Goal: Task Accomplishment & Management: Use online tool/utility

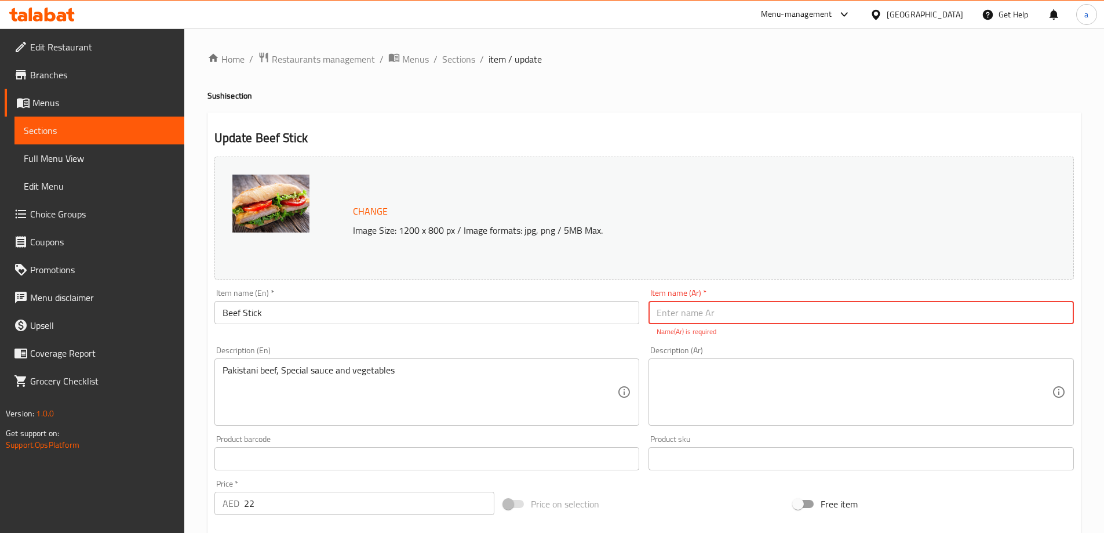
click at [820, 9] on div "Menu-management" at bounding box center [796, 15] width 71 height 14
click at [799, 105] on div "Restaurant-Management" at bounding box center [766, 101] width 174 height 27
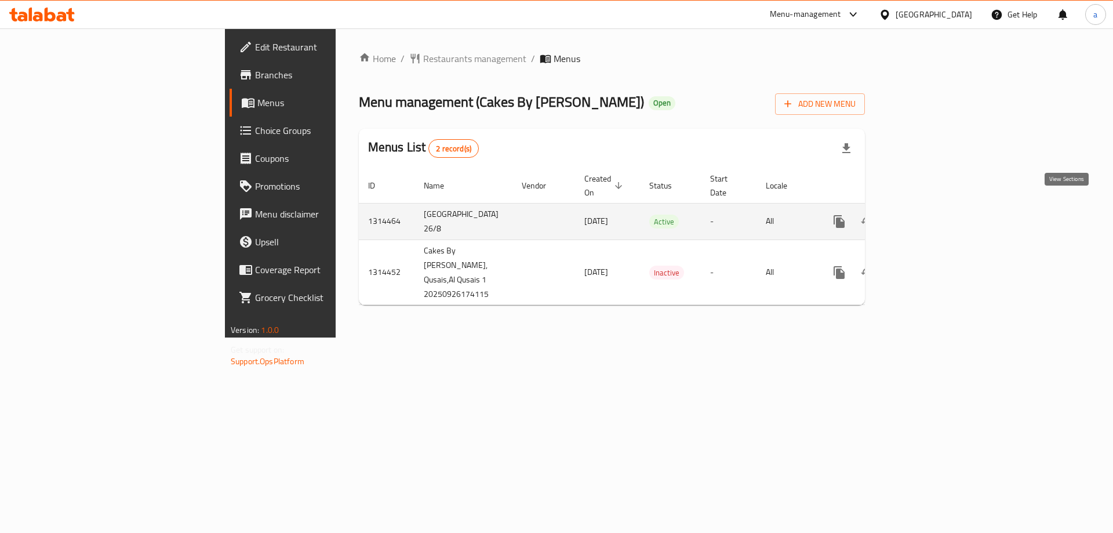
click at [930, 214] on icon "enhanced table" at bounding box center [923, 221] width 14 height 14
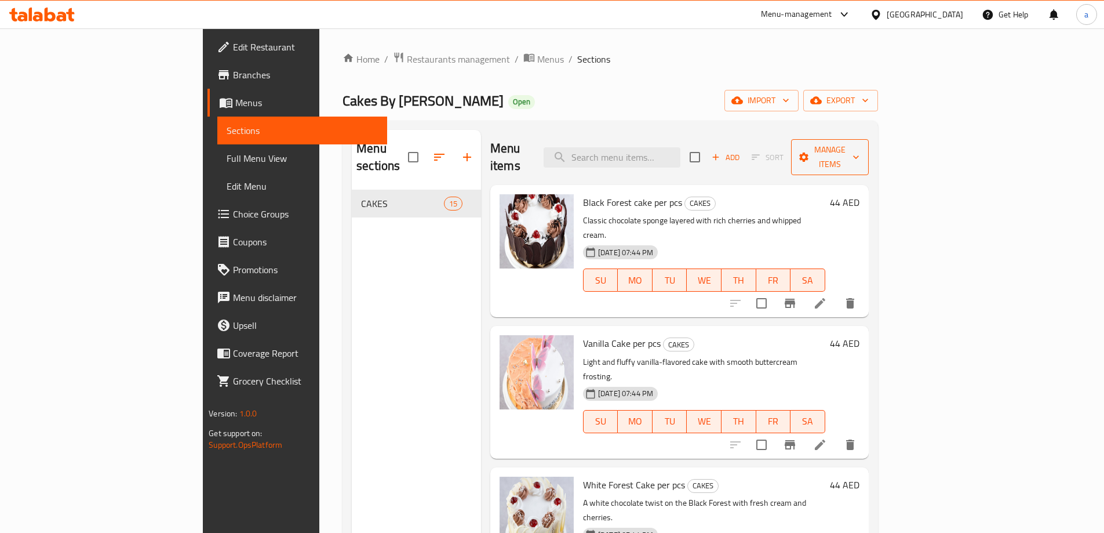
click at [860, 146] on span "Manage items" at bounding box center [829, 157] width 59 height 29
click at [860, 153] on span "Manage items" at bounding box center [829, 157] width 59 height 29
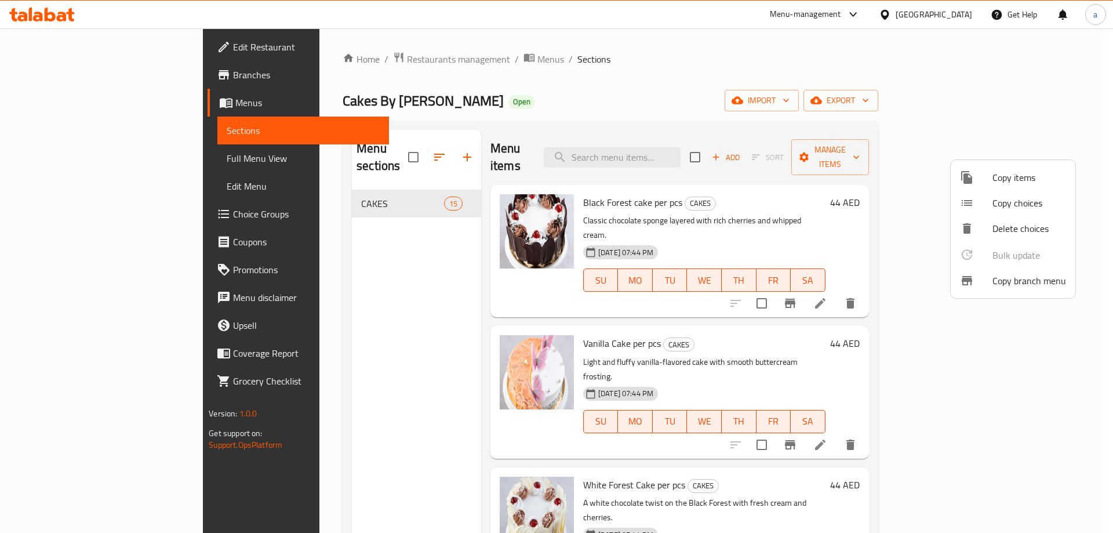
click at [1009, 285] on span "Copy branch menu" at bounding box center [1029, 281] width 74 height 14
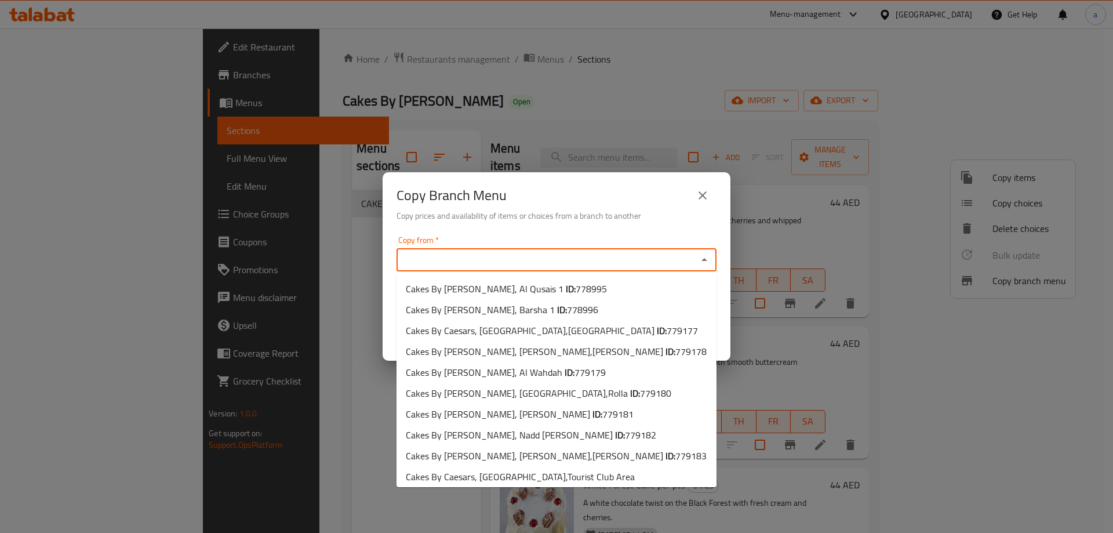
click at [523, 253] on input "Copy from   *" at bounding box center [547, 260] width 294 height 16
click at [566, 293] on b "ID:" at bounding box center [571, 288] width 10 height 17
type input "Cakes By [PERSON_NAME], Al Qusais 1"
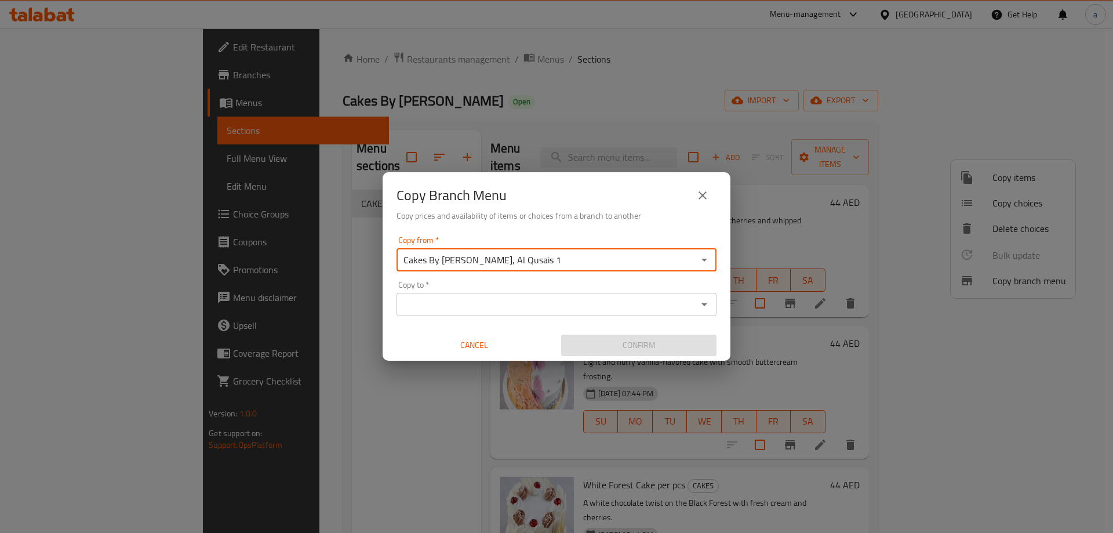
click at [527, 308] on input "Copy to   *" at bounding box center [547, 304] width 294 height 16
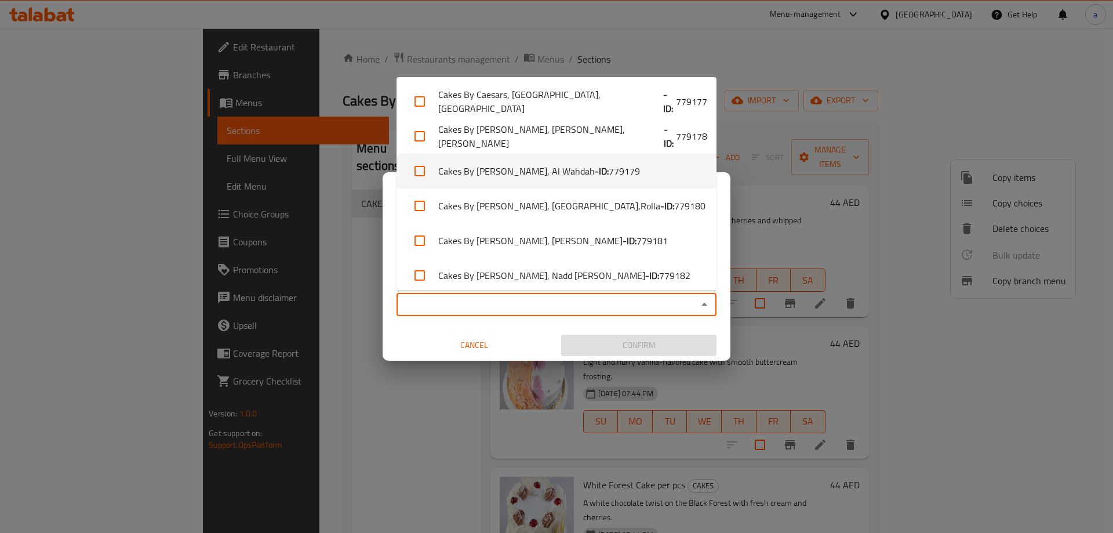
scroll to position [144, 0]
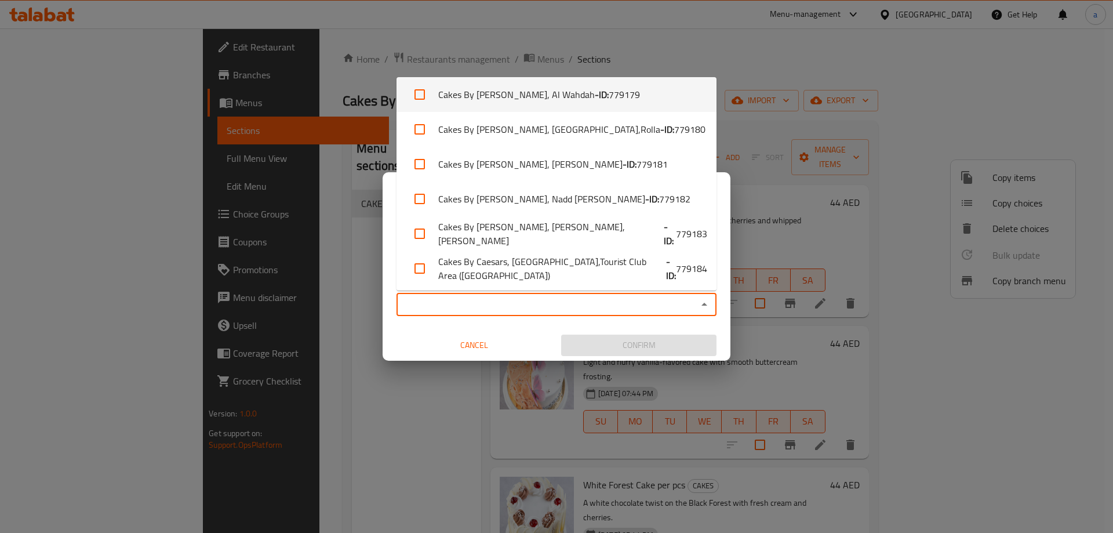
click at [600, 99] on li "Cakes By [PERSON_NAME], Al Wahdah - ID: 779179" at bounding box center [556, 94] width 320 height 35
checkbox input "true"
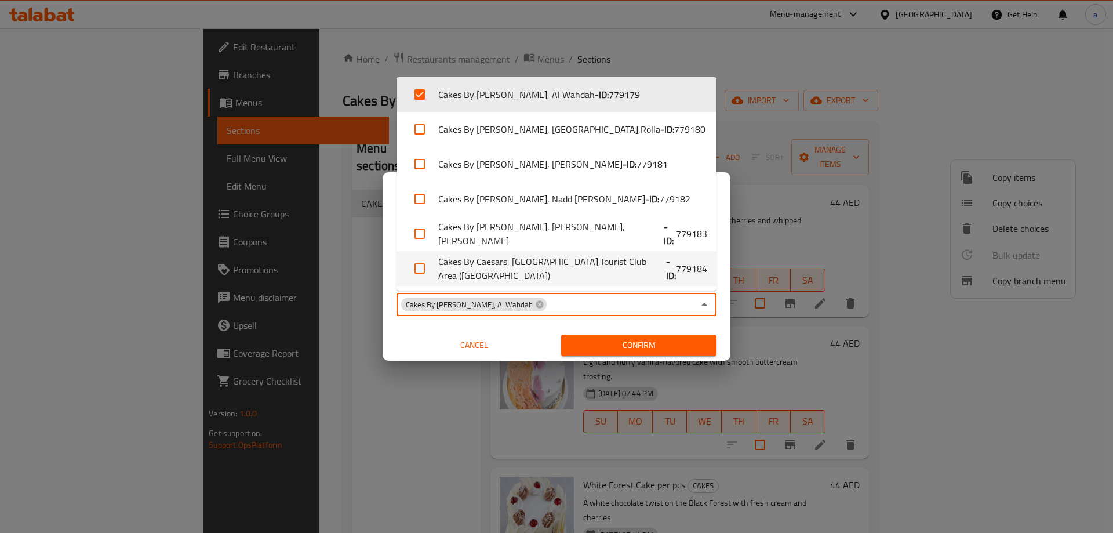
click at [391, 278] on div "Copy from   * Cakes By [PERSON_NAME], [PERSON_NAME] 1 Copy from * Copy to   * C…" at bounding box center [557, 295] width 348 height 129
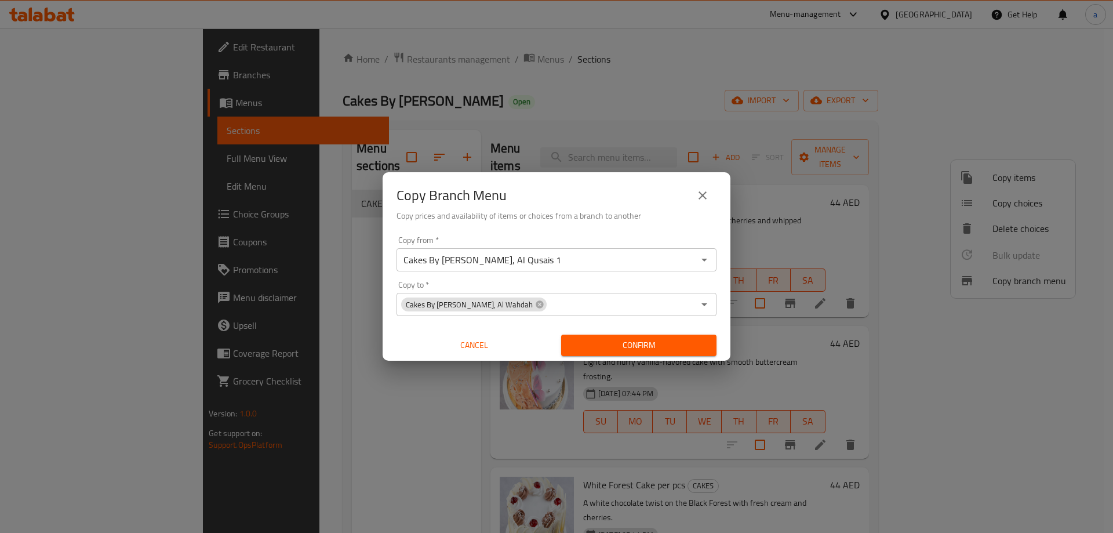
click at [536, 263] on input "Cakes By [PERSON_NAME], Al Qusais 1" at bounding box center [547, 260] width 294 height 16
click at [608, 261] on input "Cakes By [PERSON_NAME], Al Qusais 1" at bounding box center [547, 260] width 294 height 16
click at [706, 257] on icon "Open" at bounding box center [704, 260] width 14 height 14
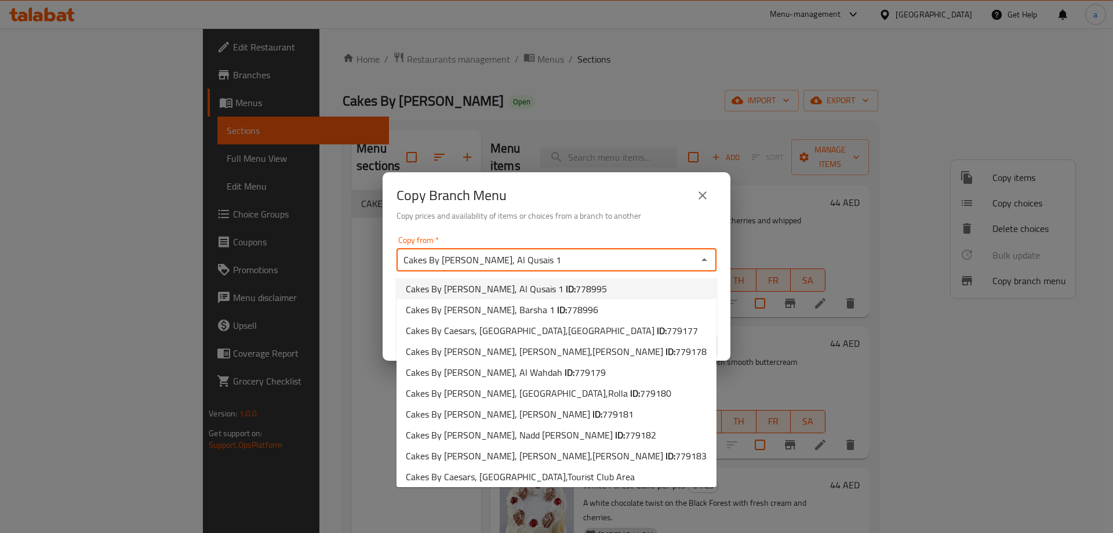
click at [589, 290] on li "Cakes By [PERSON_NAME], Al Qusais 1 ID: 778995" at bounding box center [556, 288] width 320 height 21
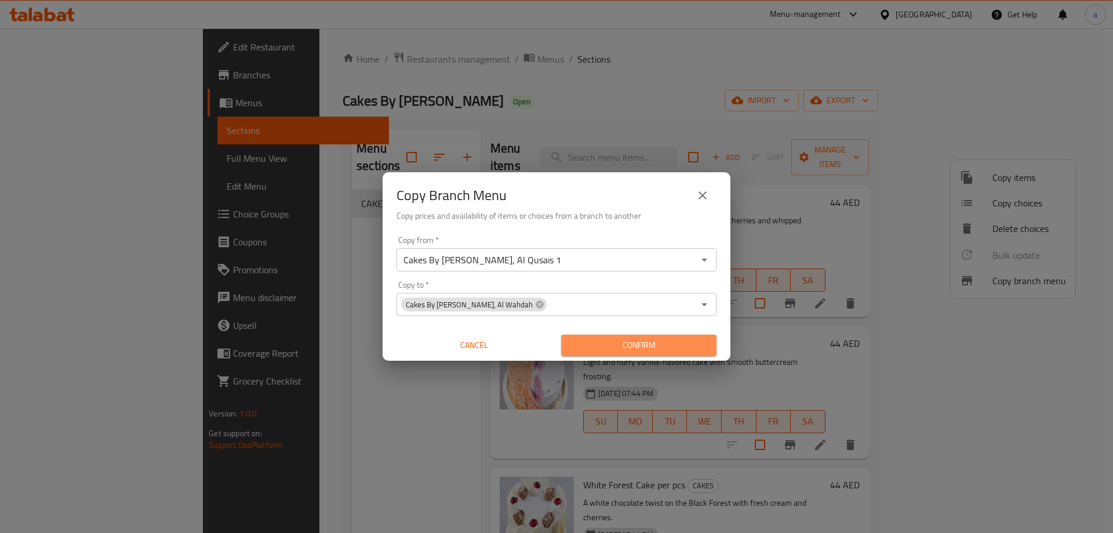
click at [624, 344] on span "Confirm" at bounding box center [638, 345] width 137 height 14
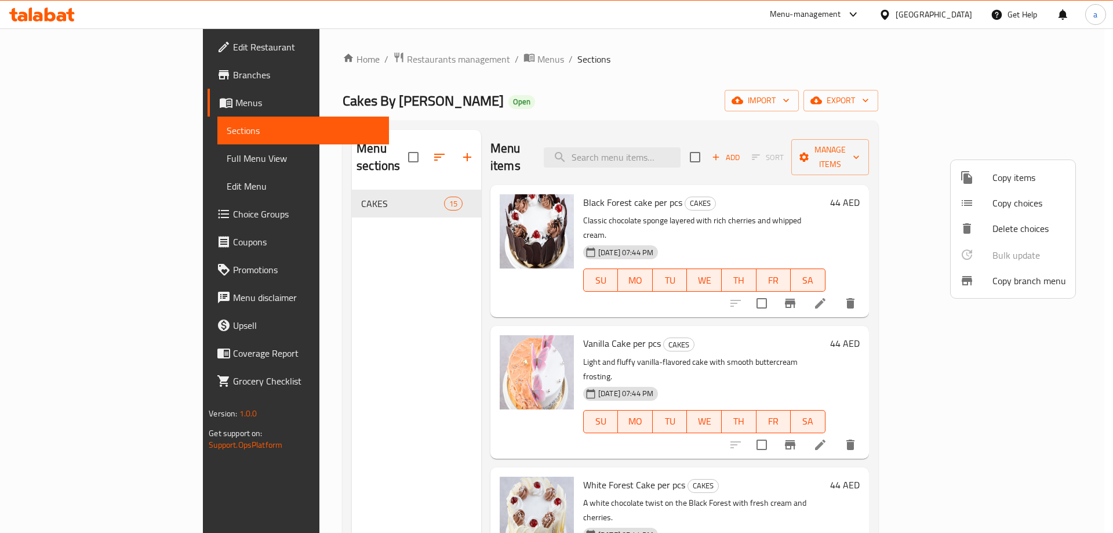
click at [1034, 282] on span "Copy branch menu" at bounding box center [1029, 281] width 74 height 14
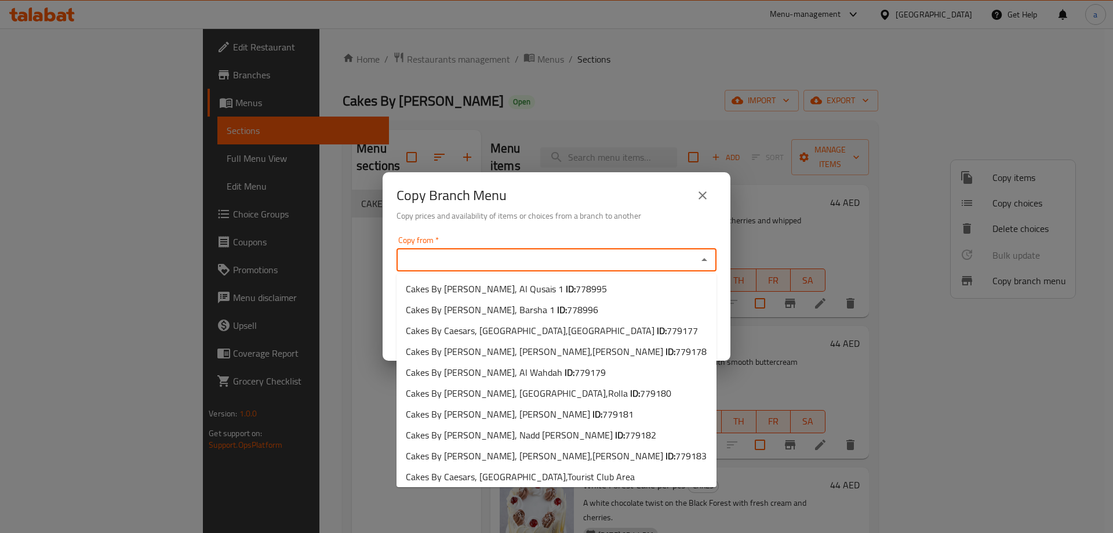
click at [520, 258] on input "Copy from   *" at bounding box center [547, 260] width 294 height 16
click at [566, 287] on b "ID:" at bounding box center [571, 288] width 10 height 17
type input "Cakes By [PERSON_NAME], Al Qusais 1"
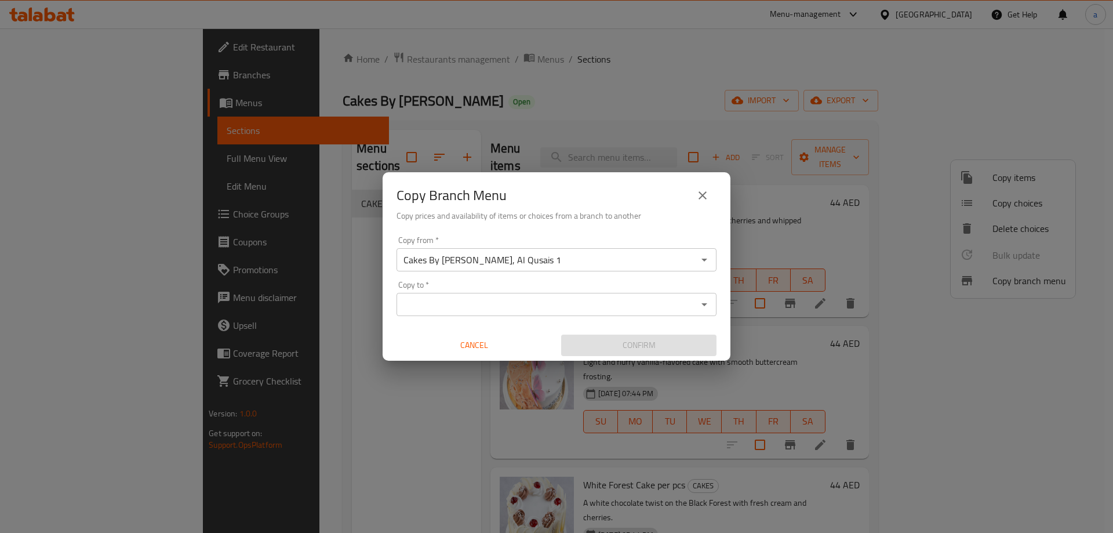
click at [496, 309] on input "Copy to   *" at bounding box center [547, 304] width 294 height 16
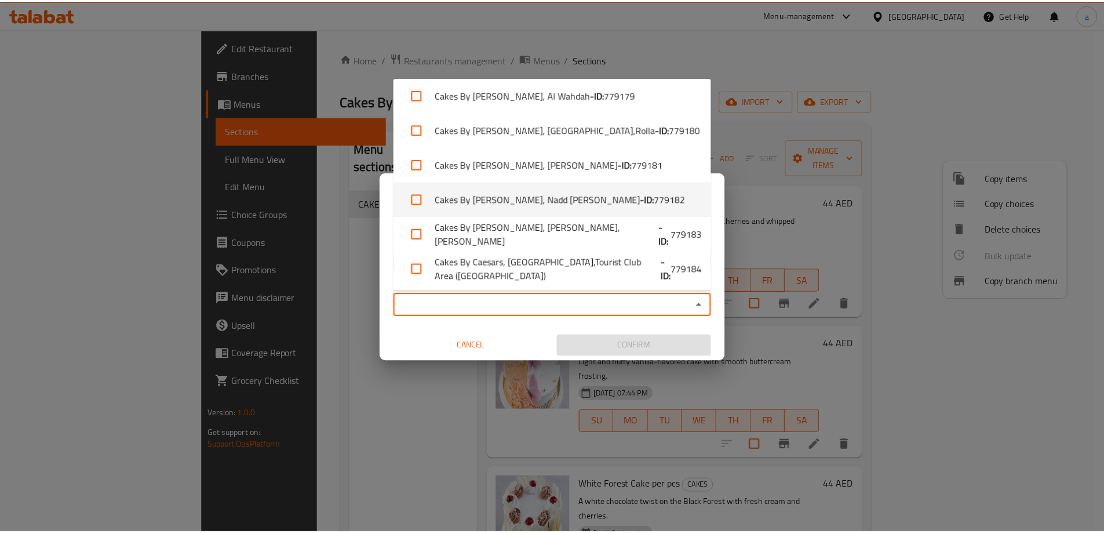
scroll to position [28, 0]
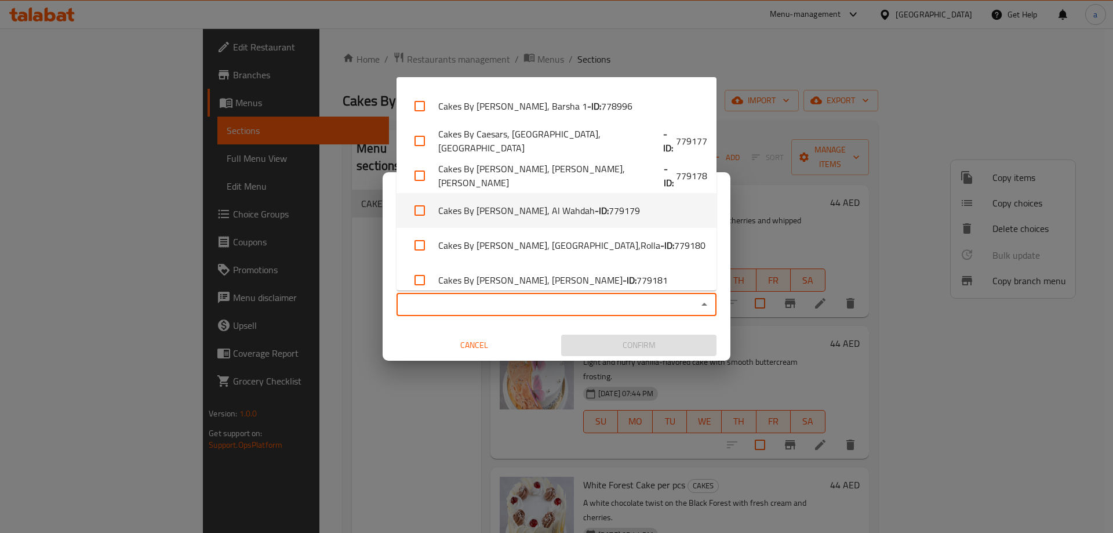
click at [609, 208] on span "779179" at bounding box center [624, 210] width 31 height 14
checkbox input "true"
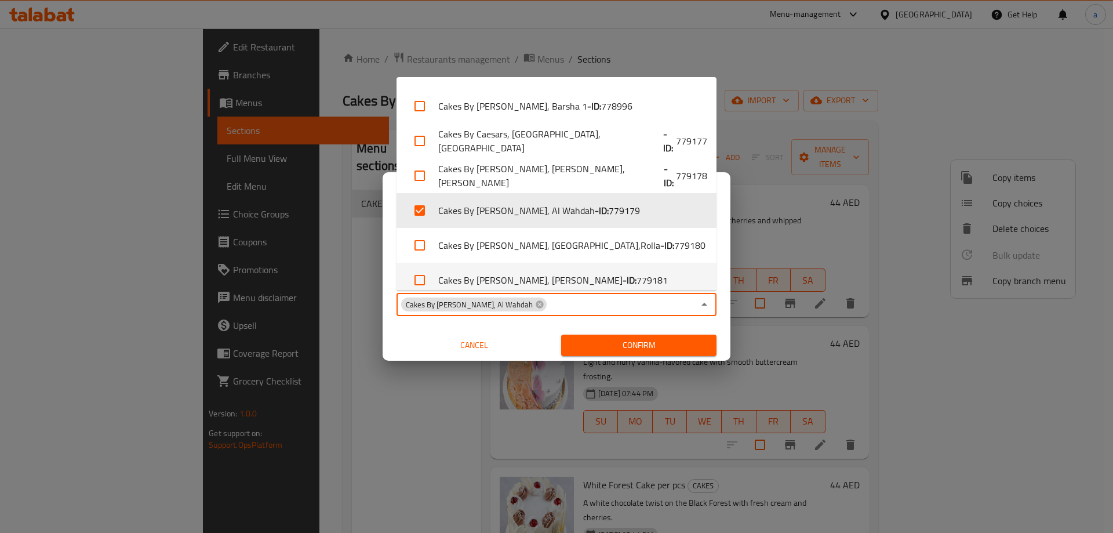
click at [609, 348] on span "Confirm" at bounding box center [638, 345] width 137 height 14
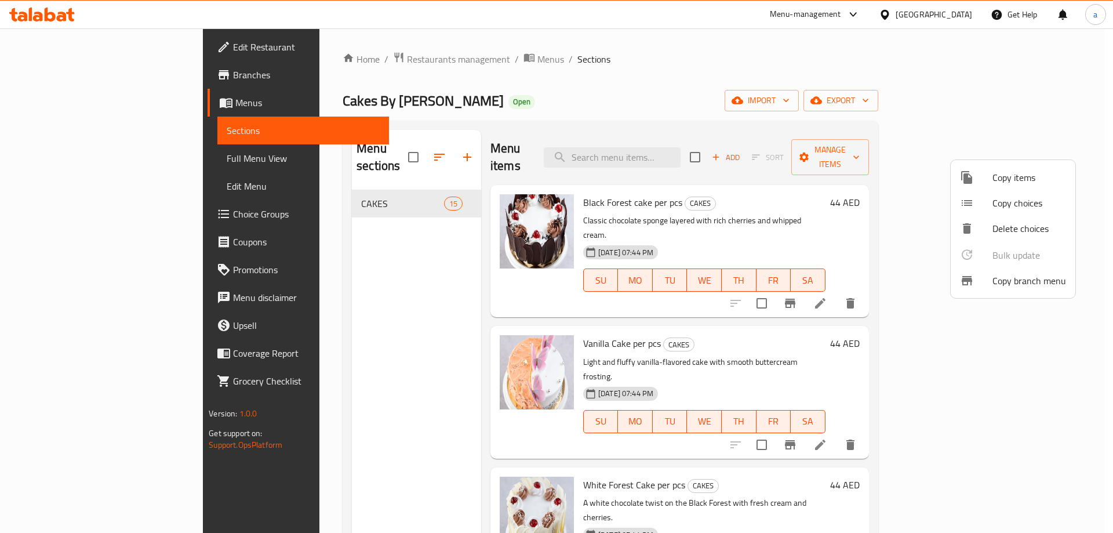
click at [46, 21] on div at bounding box center [556, 266] width 1113 height 533
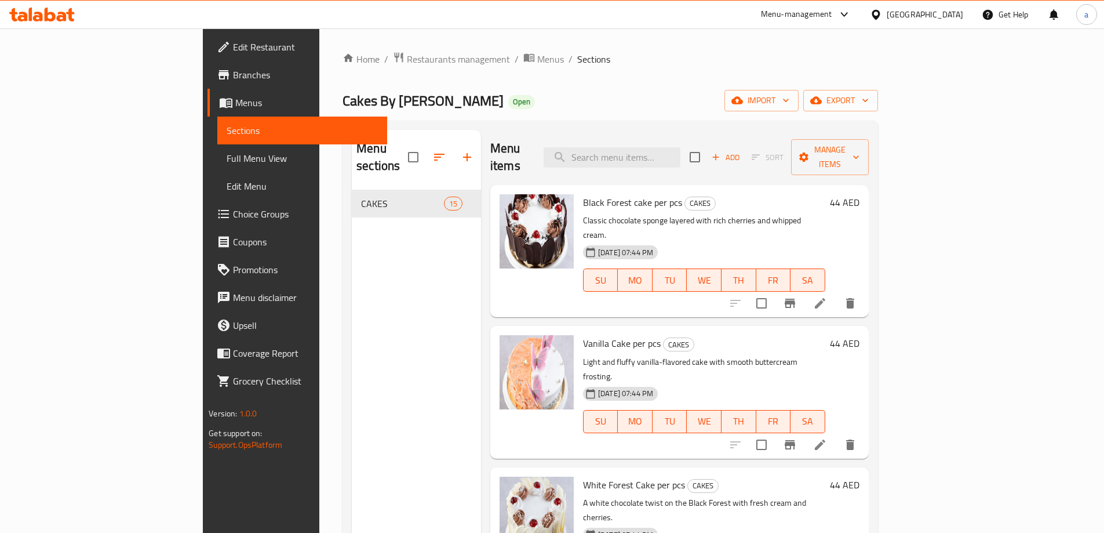
click at [46, 21] on div at bounding box center [41, 15] width 65 height 14
